Goal: Task Accomplishment & Management: Complete application form

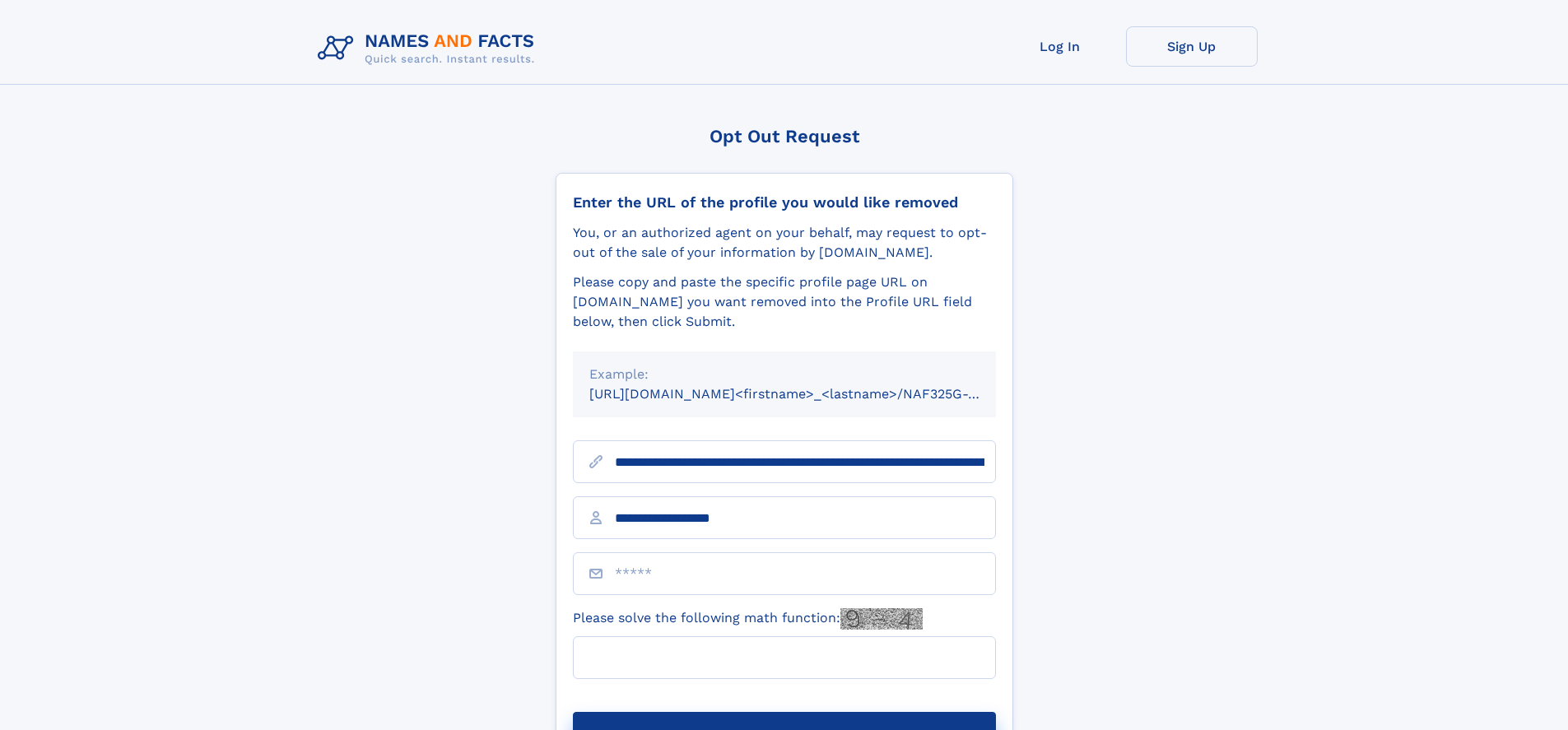
type input "**********"
type input "***"
click at [784, 711] on button "Submit Opt Out Request" at bounding box center [784, 737] width 423 height 52
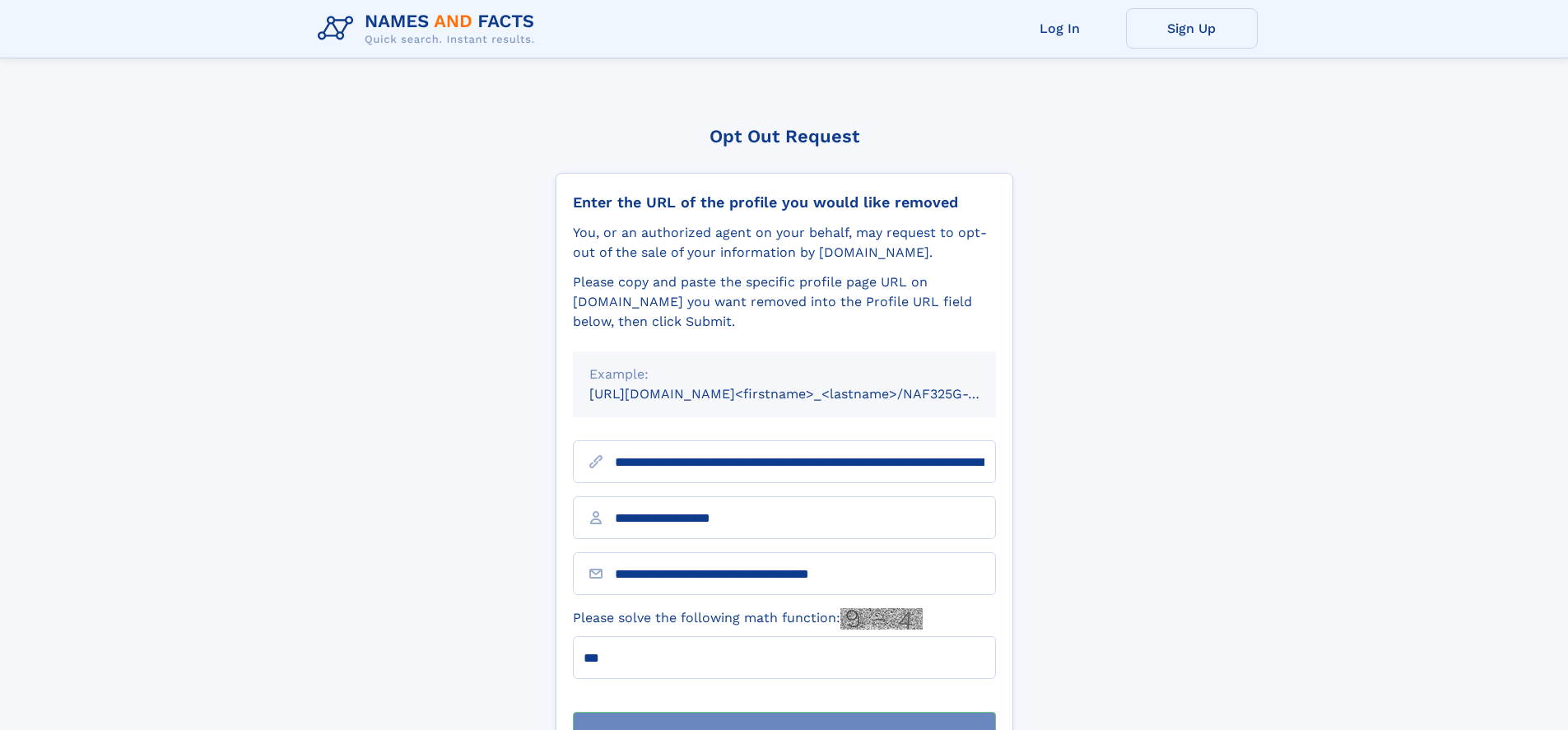
scroll to position [52, 0]
